Goal: Information Seeking & Learning: Check status

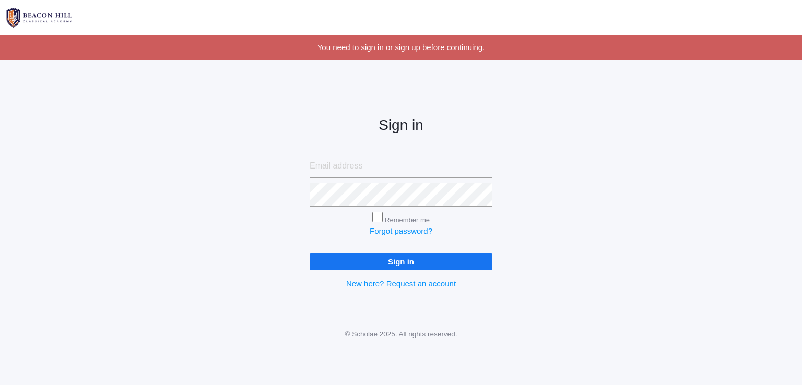
type input "[EMAIL_ADDRESS][DOMAIN_NAME]"
click at [376, 263] on input "Sign in" at bounding box center [401, 261] width 183 height 17
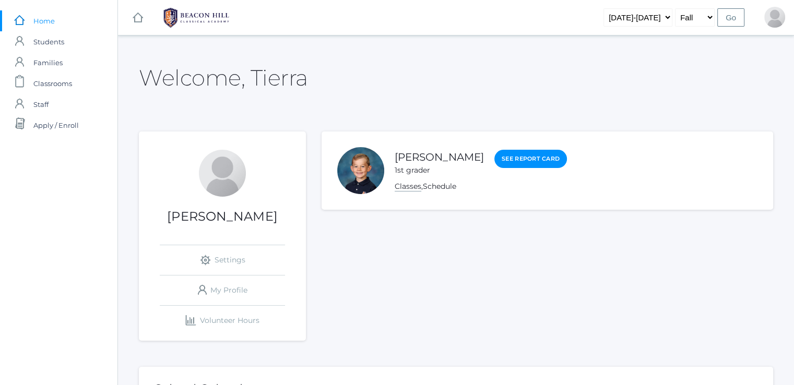
click at [404, 189] on link "Classes" at bounding box center [408, 187] width 27 height 10
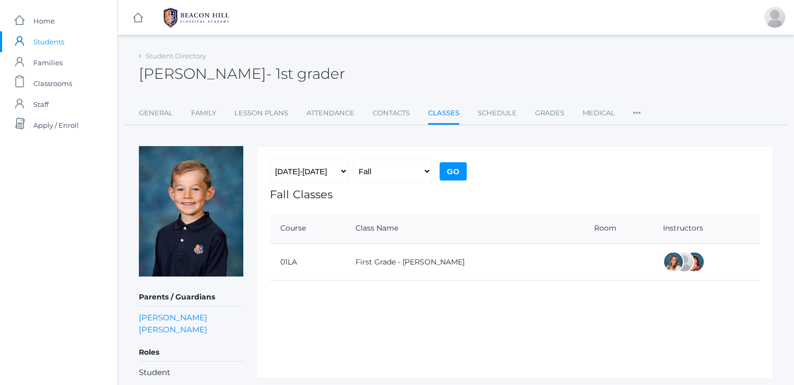
click at [382, 266] on td "First Grade - [PERSON_NAME]" at bounding box center [464, 262] width 238 height 37
click at [380, 264] on link "First Grade - [PERSON_NAME]" at bounding box center [410, 261] width 109 height 9
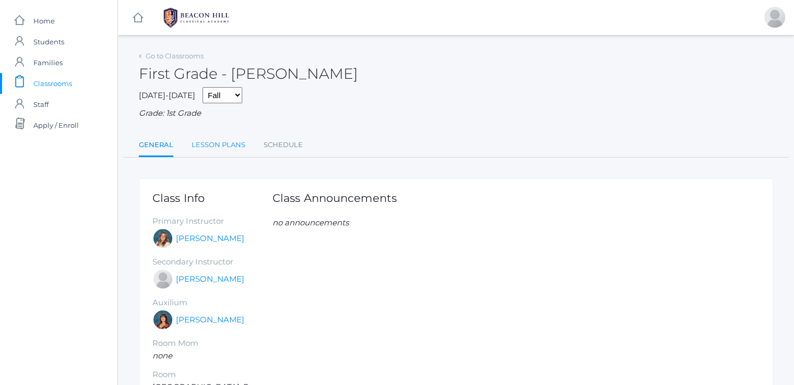
click at [212, 144] on link "Lesson Plans" at bounding box center [219, 145] width 54 height 21
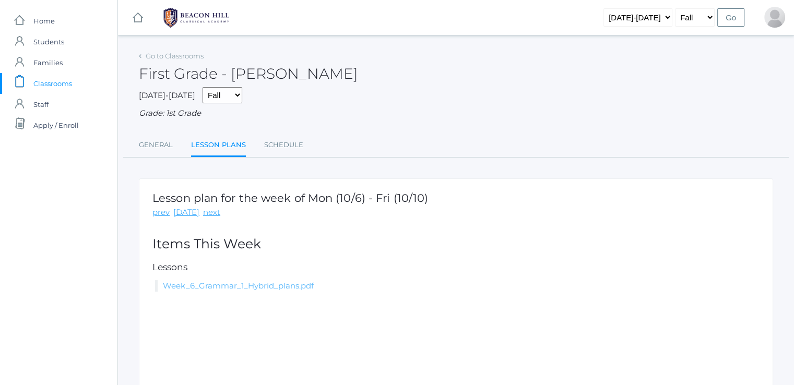
click at [205, 289] on link "Week_6_Grammar_1_Hybrid_plans.pdf" at bounding box center [238, 286] width 151 height 10
click at [50, 21] on span "Home" at bounding box center [43, 20] width 21 height 21
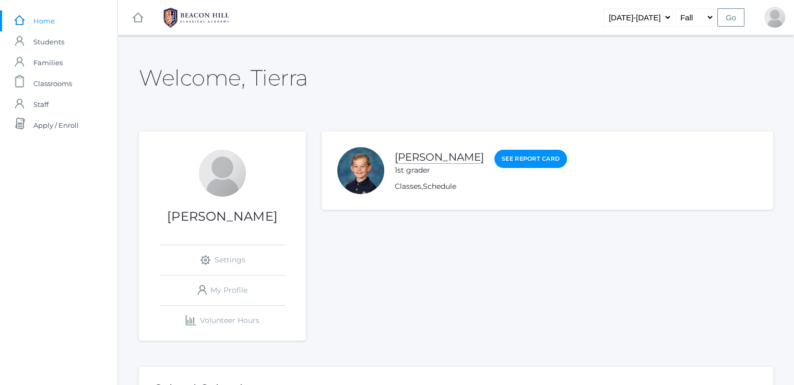
click at [415, 156] on link "[PERSON_NAME]" at bounding box center [439, 157] width 89 height 13
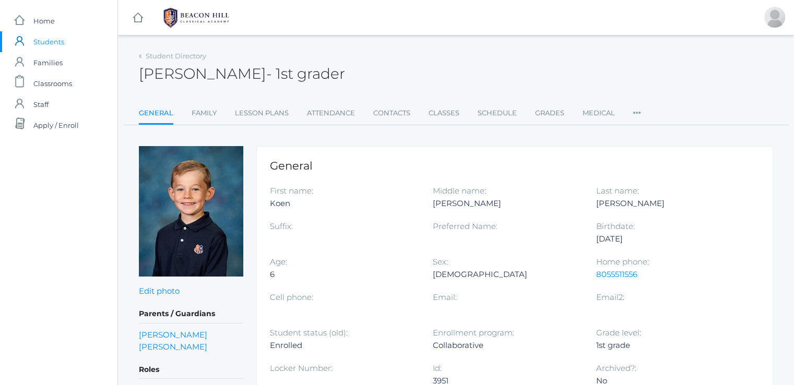
click at [566, 115] on ul "General Family Lesson Plans Attendance Contacts Classes Schedule Grades Medical…" at bounding box center [456, 114] width 635 height 22
click at [545, 115] on link "Grades" at bounding box center [549, 113] width 29 height 21
